Goal: Task Accomplishment & Management: Manage account settings

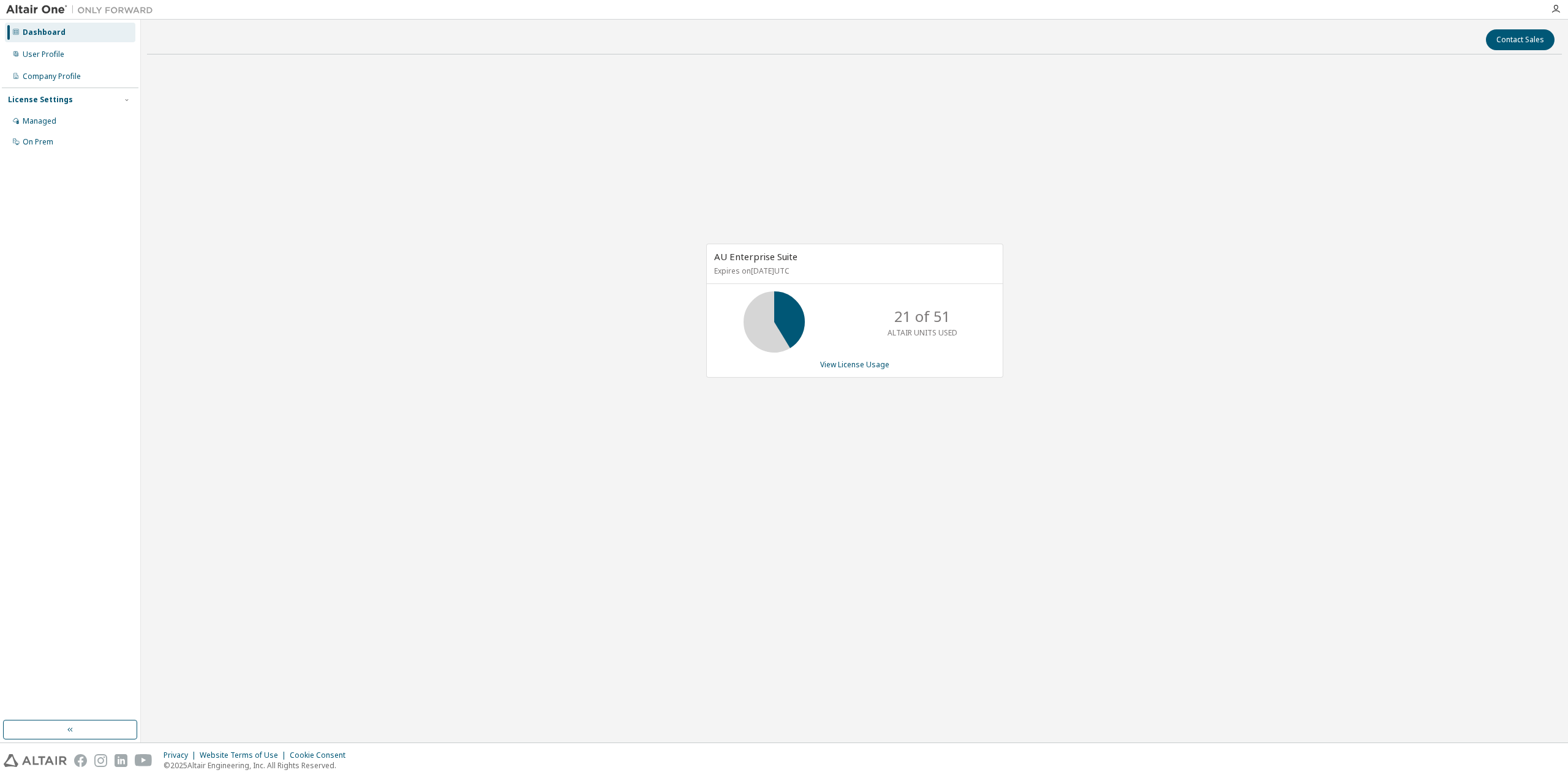
click at [61, 36] on div "Dashboard" at bounding box center [44, 32] width 43 height 10
click at [59, 57] on div "User Profile" at bounding box center [44, 54] width 42 height 10
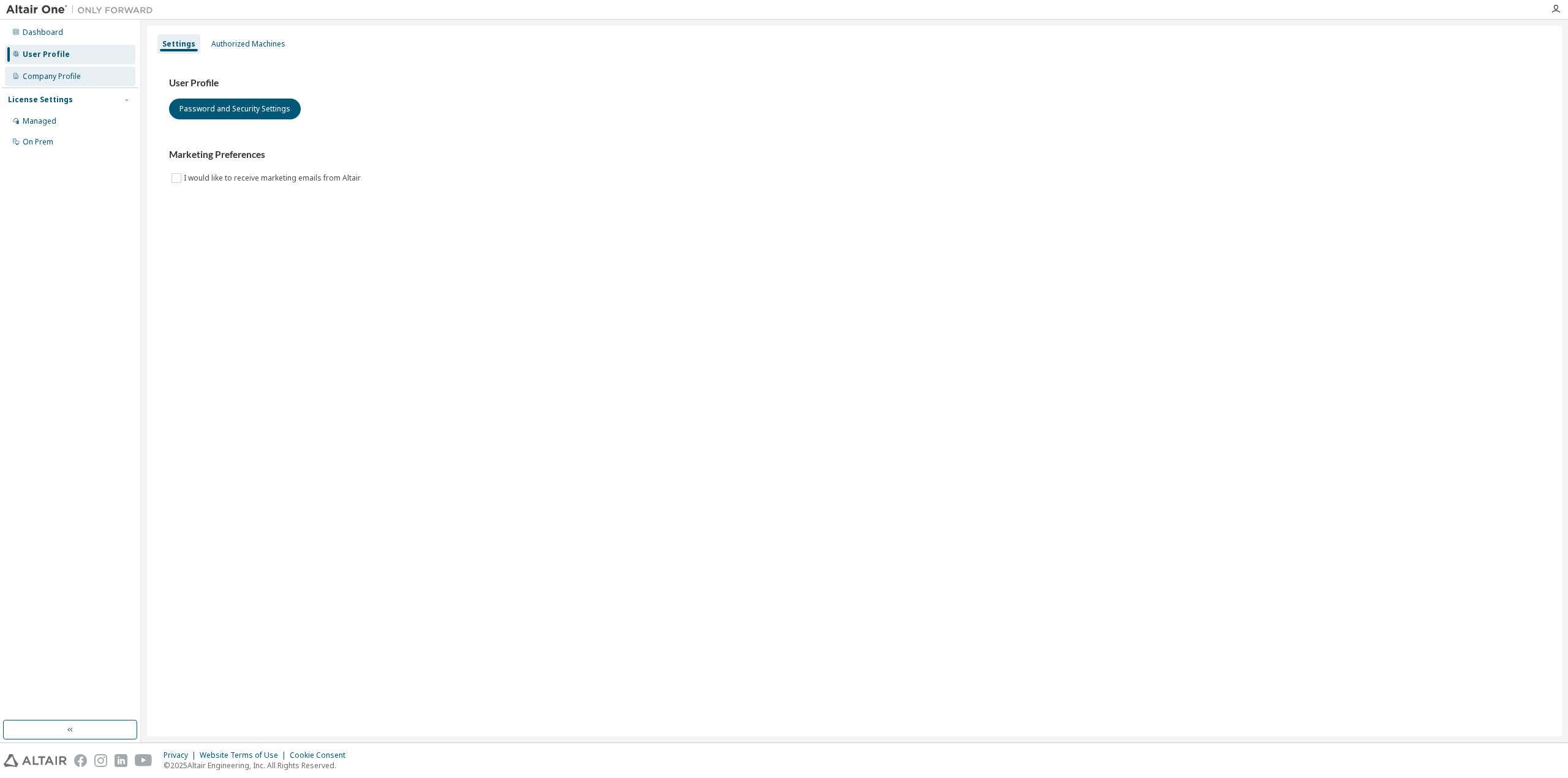
click at [51, 82] on div "Company Profile" at bounding box center [70, 77] width 130 height 20
